Goal: Transaction & Acquisition: Purchase product/service

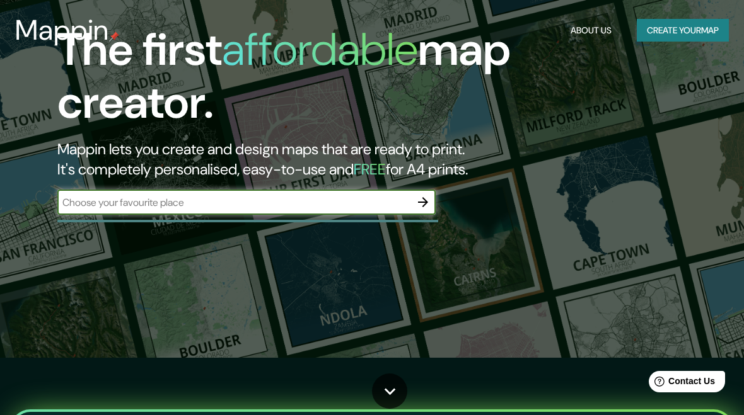
scroll to position [58, 0]
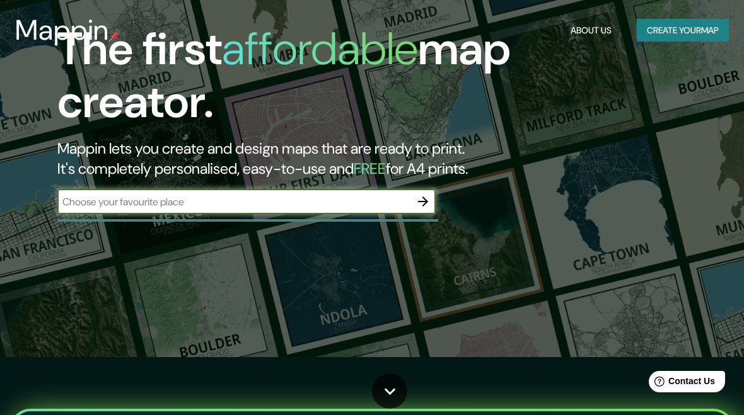
click at [420, 200] on icon "button" at bounding box center [423, 202] width 10 height 10
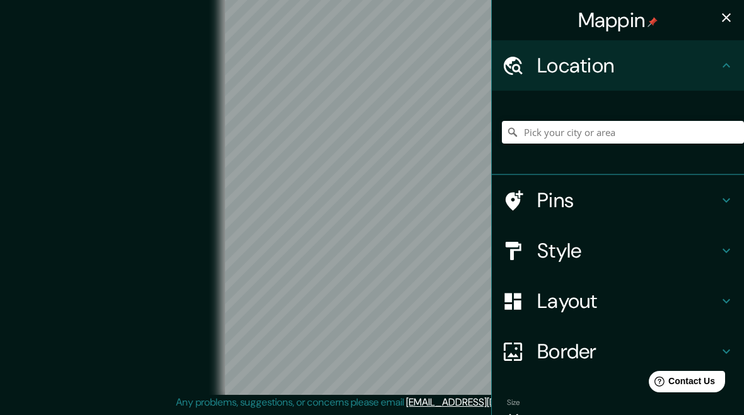
click at [163, 283] on div "© Mapbox © OpenStreetMap Improve this map" at bounding box center [371, 188] width 669 height 374
click at [729, 22] on icon "button" at bounding box center [725, 17] width 15 height 15
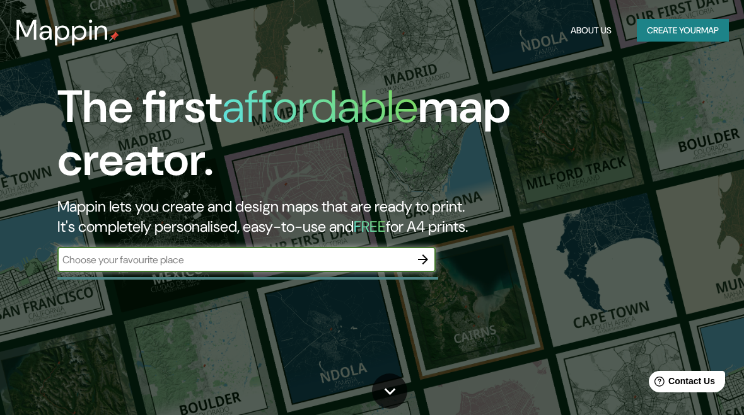
click at [711, 36] on button "Create your map" at bounding box center [683, 30] width 92 height 23
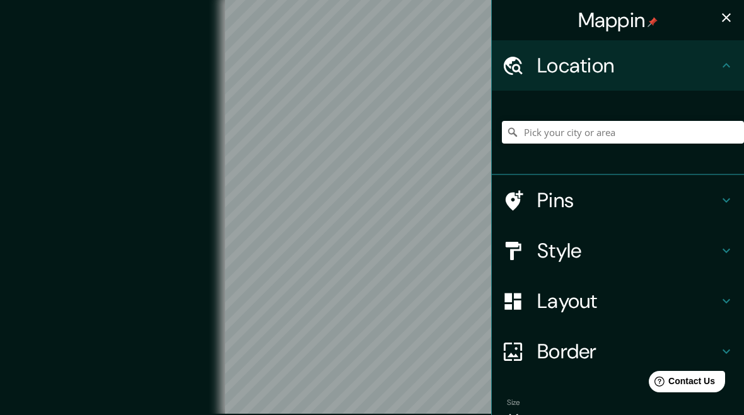
click at [724, 63] on icon at bounding box center [725, 65] width 15 height 15
click at [699, 71] on h4 "Location" at bounding box center [628, 65] width 182 height 25
click at [710, 260] on h4 "Style" at bounding box center [628, 250] width 182 height 25
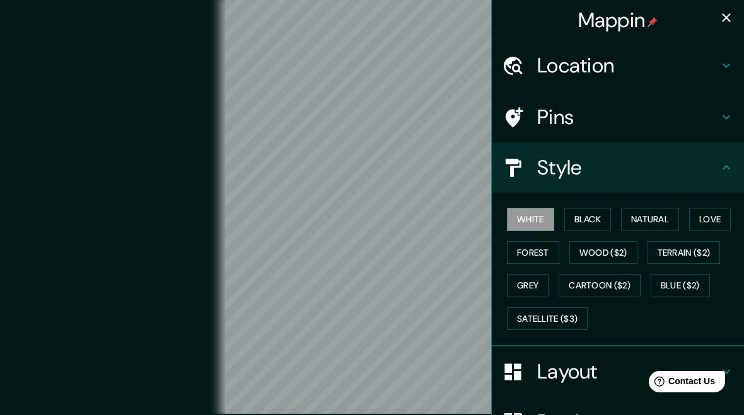
click at [651, 171] on h4 "Style" at bounding box center [628, 167] width 182 height 25
click at [587, 217] on button "Black" at bounding box center [587, 219] width 47 height 23
click at [534, 248] on button "Forest" at bounding box center [533, 252] width 52 height 23
click at [525, 218] on button "White" at bounding box center [530, 219] width 47 height 23
click at [662, 221] on button "Natural" at bounding box center [650, 219] width 58 height 23
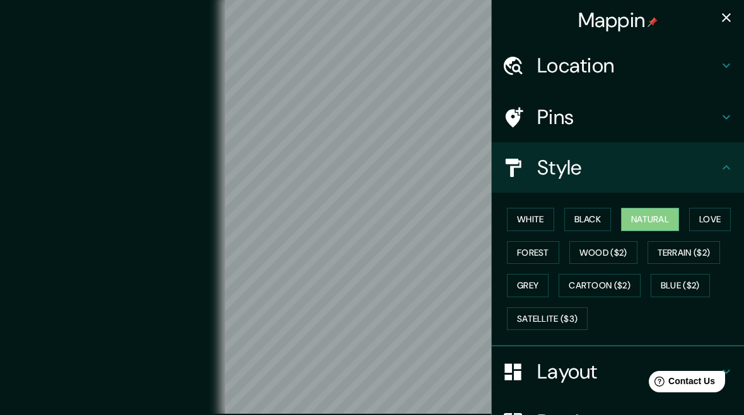
click at [583, 253] on button "Wood ($2)" at bounding box center [603, 252] width 68 height 23
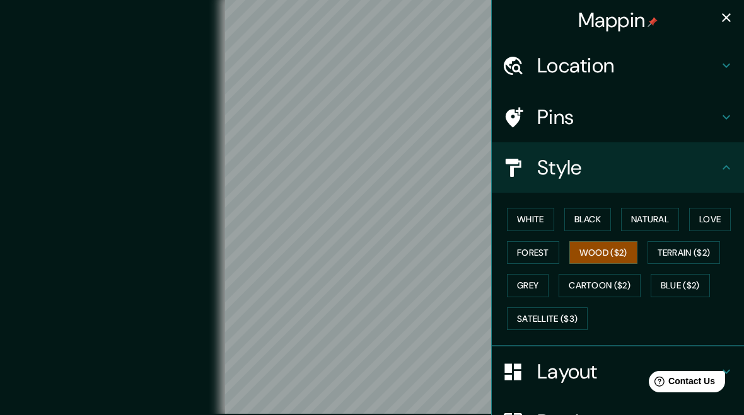
click at [643, 216] on button "Natural" at bounding box center [650, 219] width 58 height 23
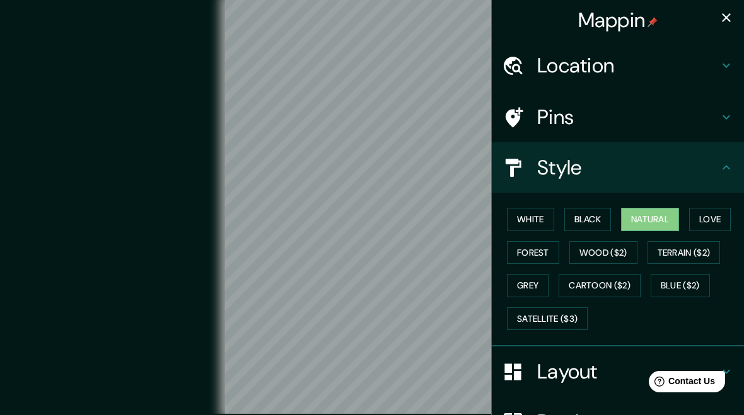
click at [593, 248] on button "Wood ($2)" at bounding box center [603, 252] width 68 height 23
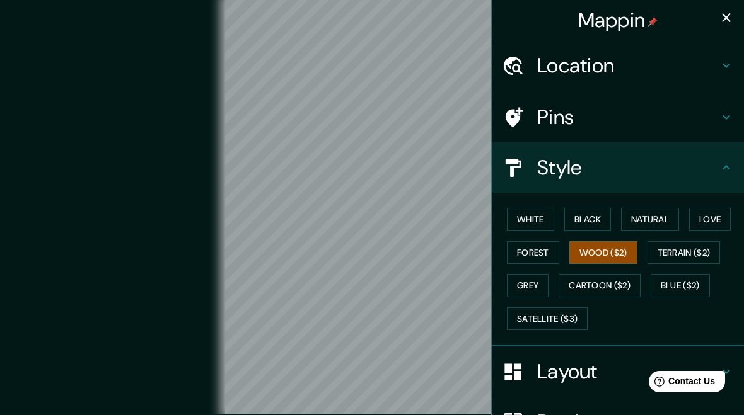
click at [663, 253] on button "Terrain ($2)" at bounding box center [683, 252] width 73 height 23
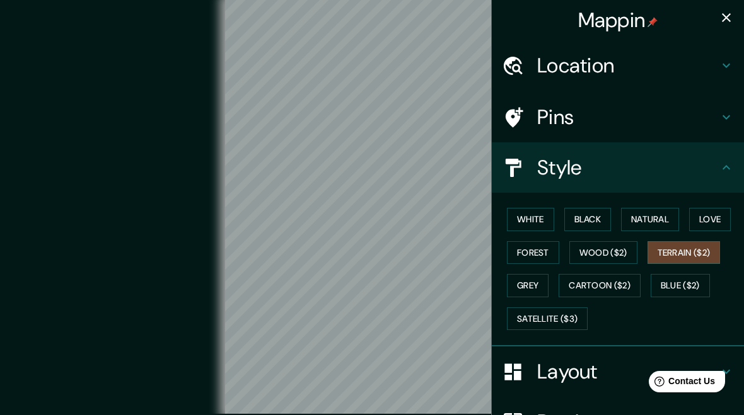
click at [671, 289] on button "Blue ($2)" at bounding box center [679, 285] width 59 height 23
click at [524, 284] on button "Grey" at bounding box center [528, 285] width 42 height 23
click at [631, 215] on button "Natural" at bounding box center [650, 219] width 58 height 23
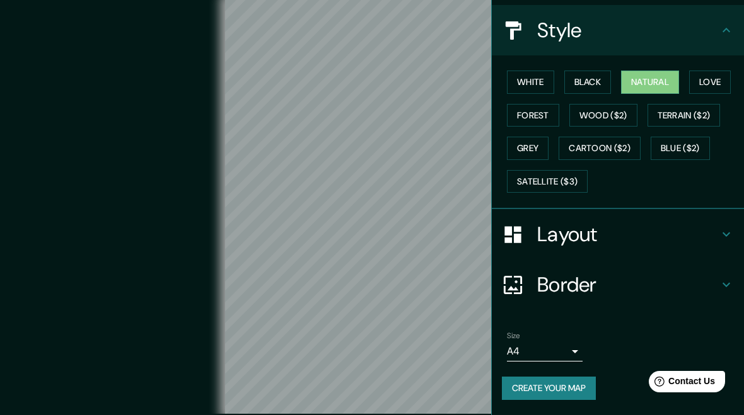
scroll to position [132, 0]
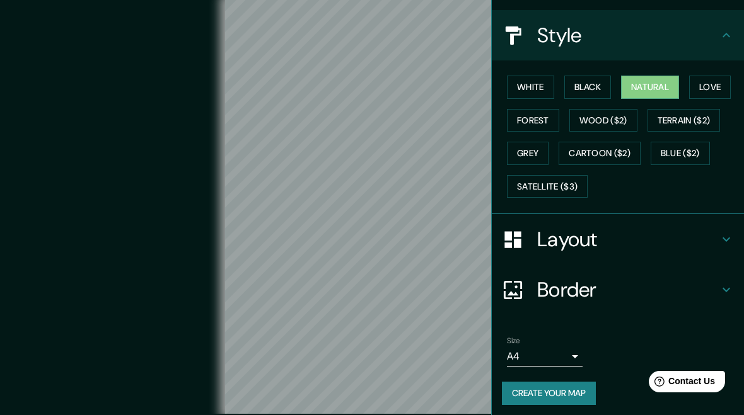
click at [710, 241] on h4 "Layout" at bounding box center [628, 239] width 182 height 25
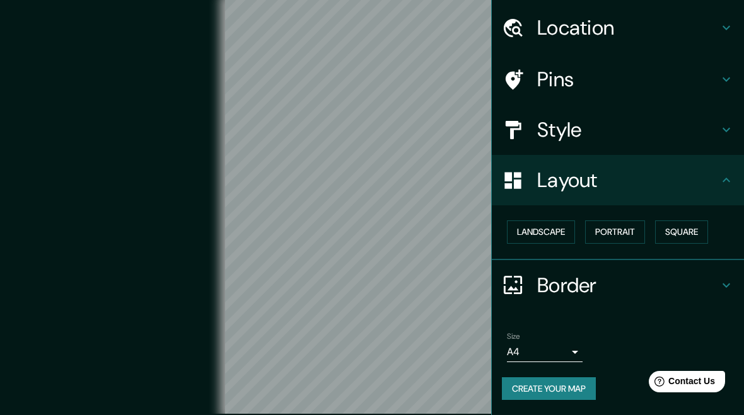
click at [551, 221] on button "Landscape" at bounding box center [541, 232] width 68 height 23
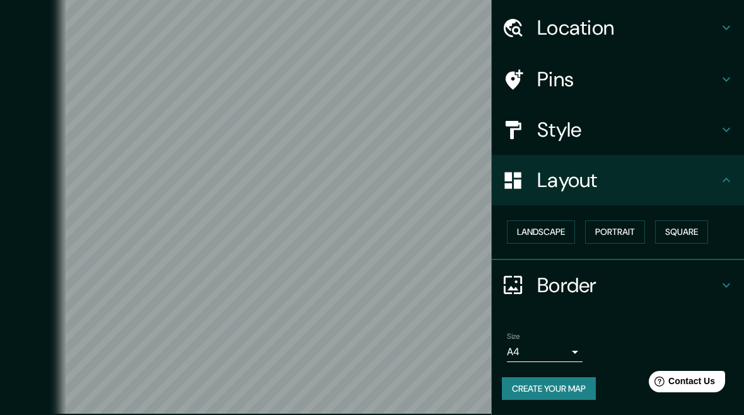
click at [626, 205] on div "Landscape Portrait Square" at bounding box center [618, 232] width 252 height 55
click at [609, 221] on button "Portrait" at bounding box center [615, 232] width 60 height 23
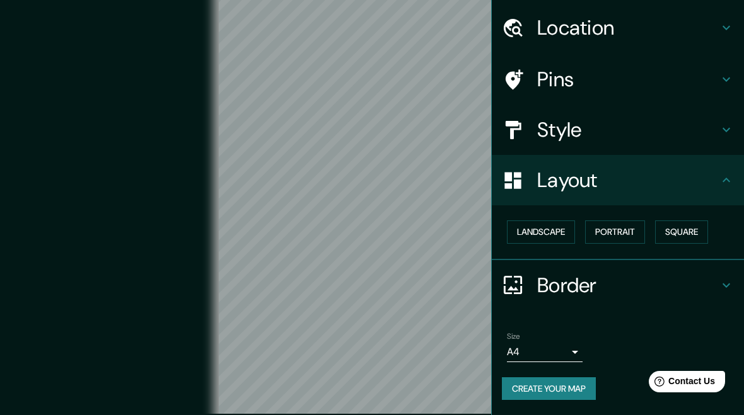
click at [613, 216] on div "Landscape Portrait Square" at bounding box center [623, 232] width 242 height 33
click at [544, 221] on button "Landscape" at bounding box center [541, 232] width 68 height 23
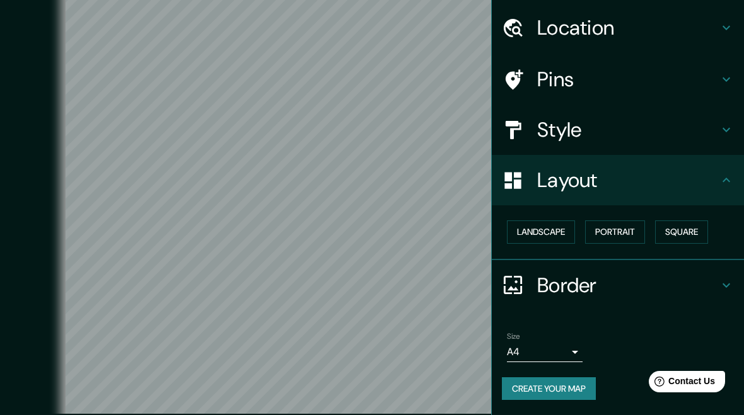
click at [621, 221] on button "Portrait" at bounding box center [615, 232] width 60 height 23
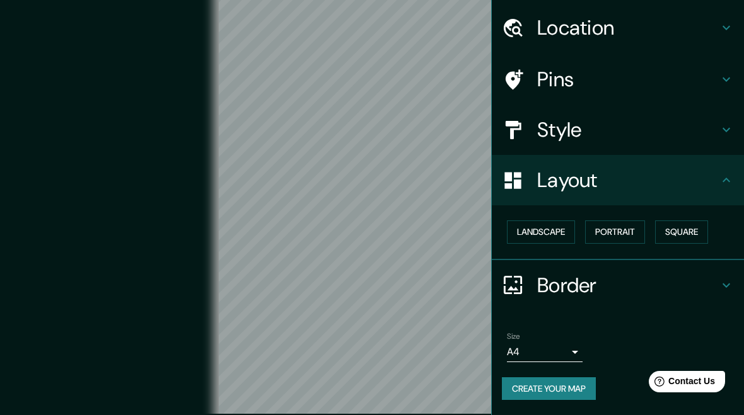
click at [684, 221] on button "Square" at bounding box center [681, 232] width 53 height 23
